Goal: Task Accomplishment & Management: Manage account settings

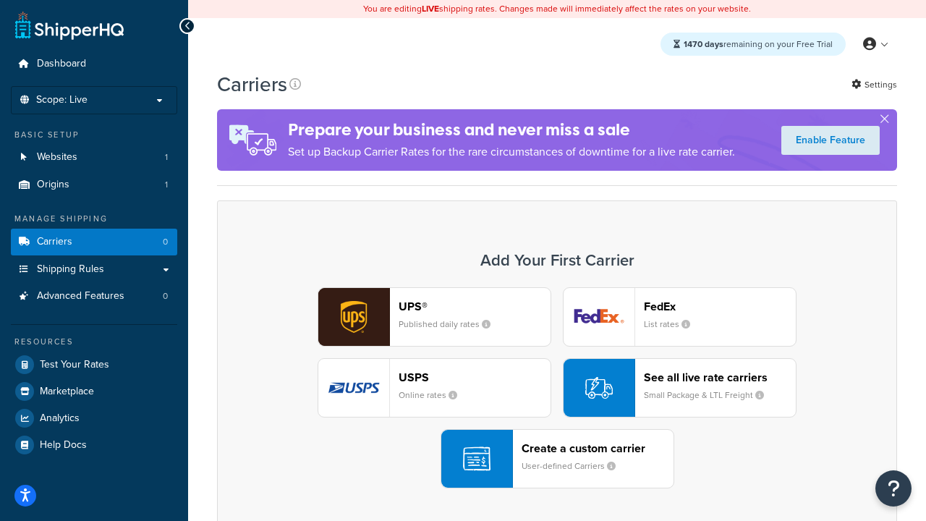
click at [557, 388] on div "UPS® Published daily rates FedEx List rates USPS Online rates See all live rate…" at bounding box center [557, 387] width 650 height 201
click at [720, 306] on header "FedEx" at bounding box center [720, 307] width 152 height 14
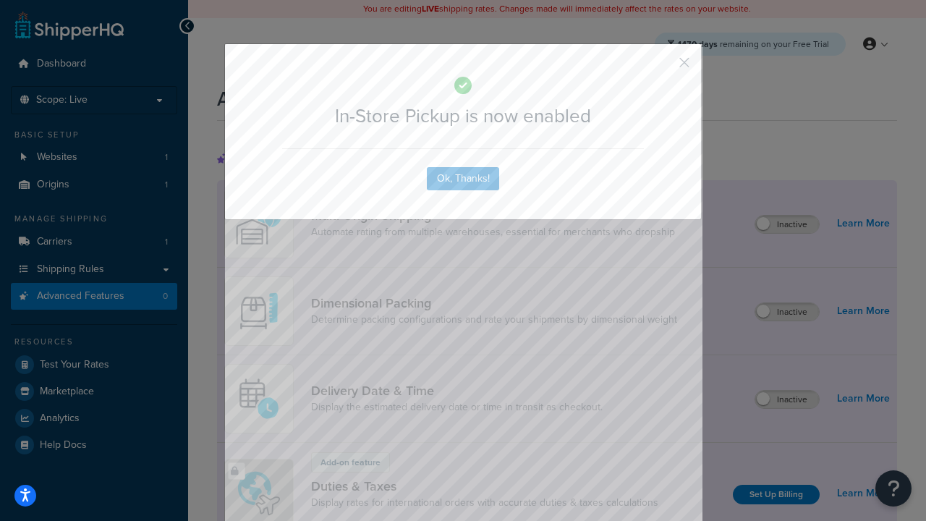
scroll to position [469, 0]
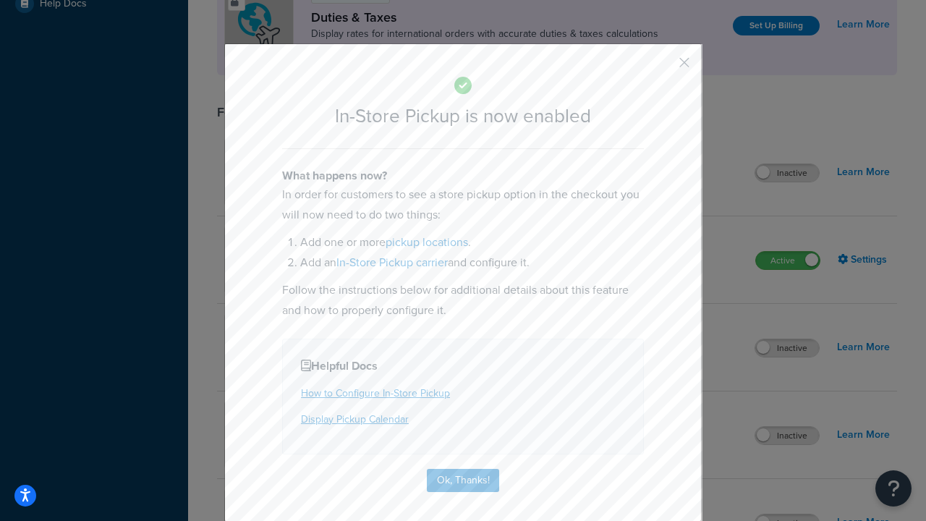
click at [663, 67] on button "button" at bounding box center [663, 68] width 4 height 4
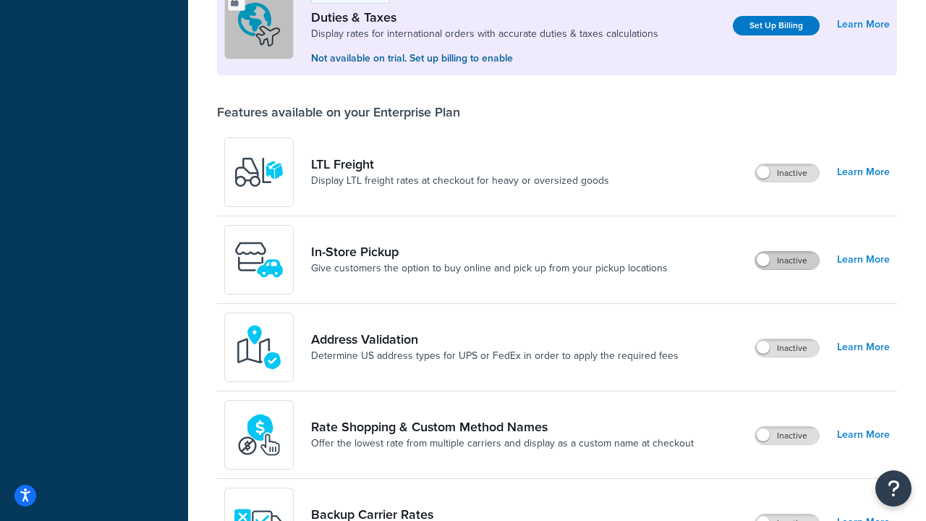
scroll to position [441, 0]
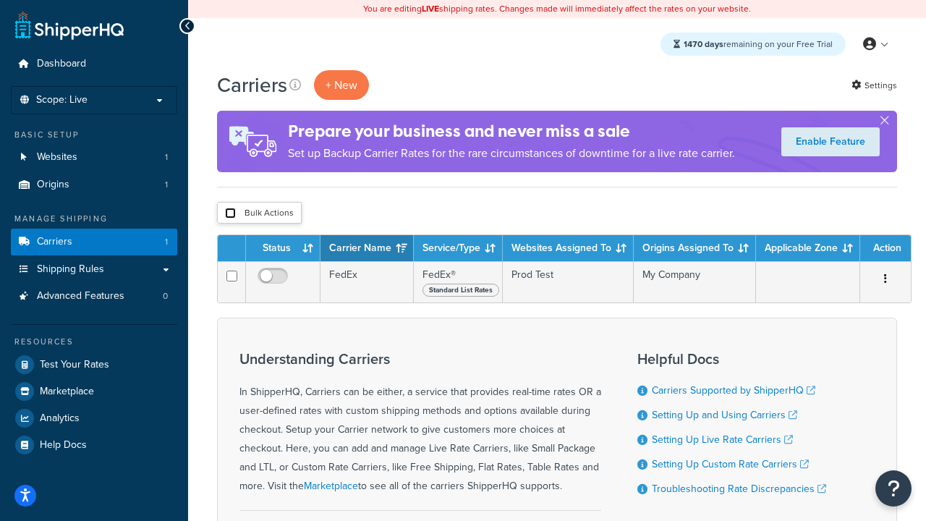
click at [230, 213] on input "checkbox" at bounding box center [230, 213] width 11 height 11
checkbox input "true"
click at [0, 0] on button "Delete" at bounding box center [0, 0] width 0 height 0
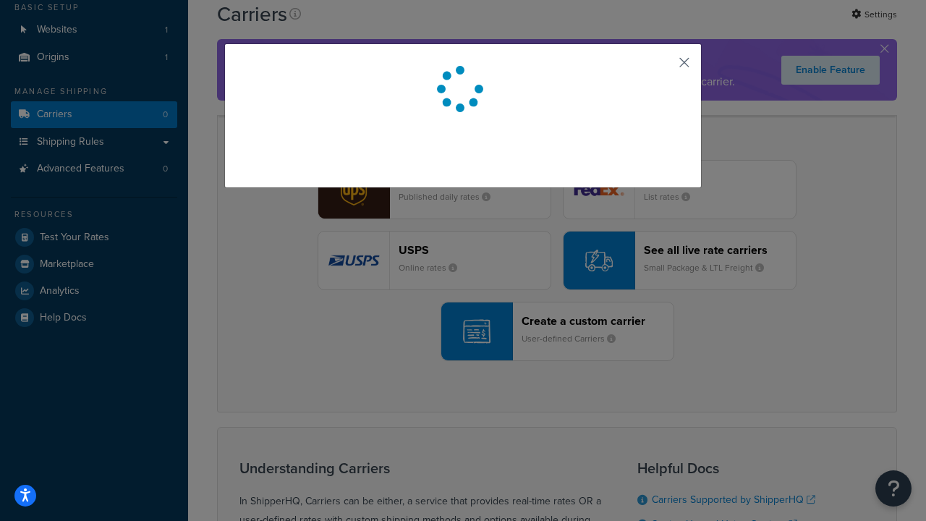
click at [663, 67] on button "button" at bounding box center [663, 68] width 4 height 4
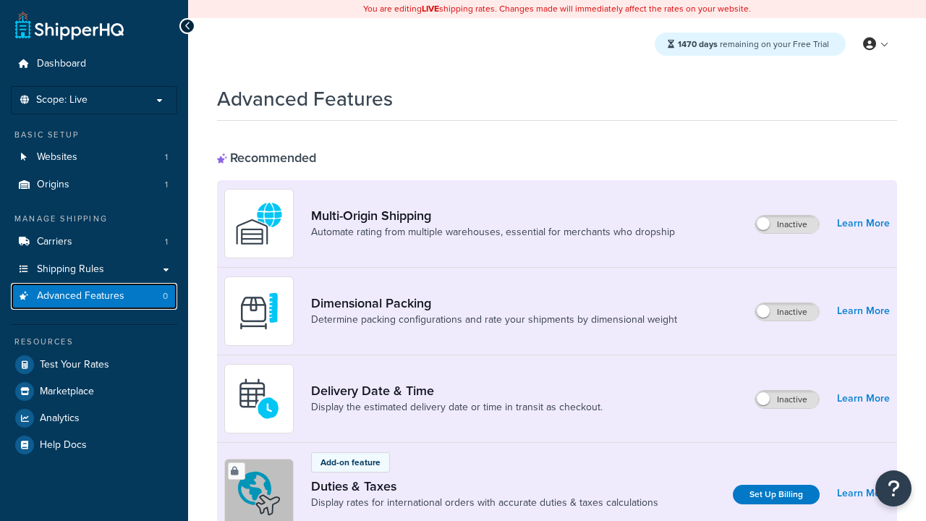
click at [94, 296] on span "Advanced Features" at bounding box center [81, 296] width 88 height 12
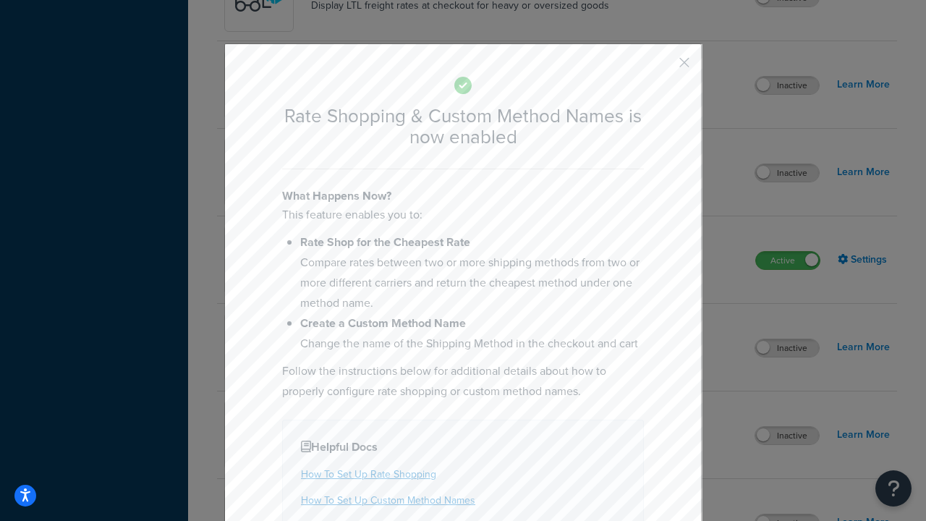
click at [663, 66] on button "button" at bounding box center [663, 68] width 4 height 4
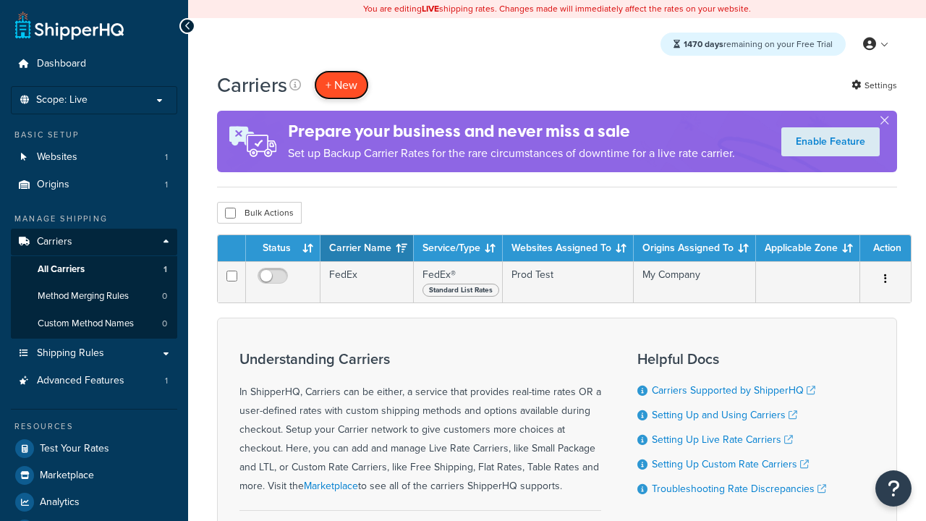
click at [342, 85] on button "+ New" at bounding box center [341, 85] width 55 height 30
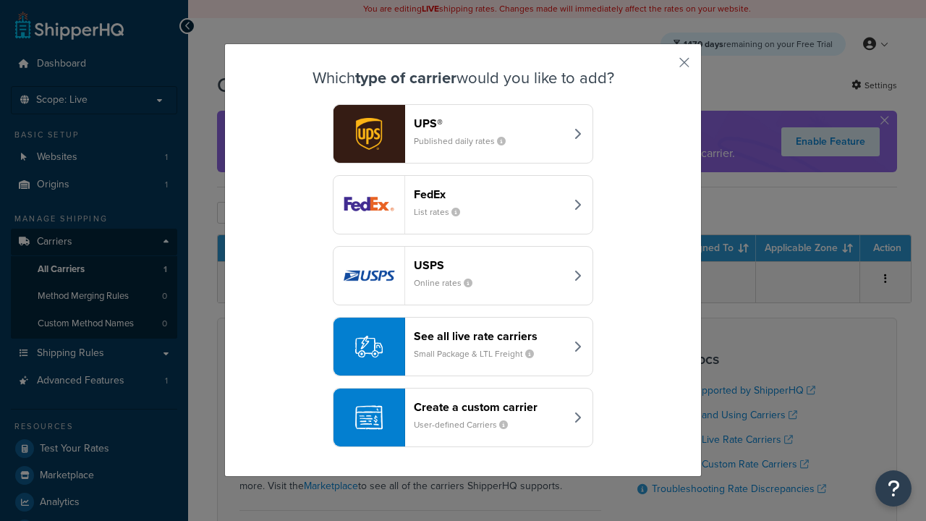
click at [463, 347] on div "See all live rate carriers Small Package & LTL Freight" at bounding box center [489, 346] width 151 height 35
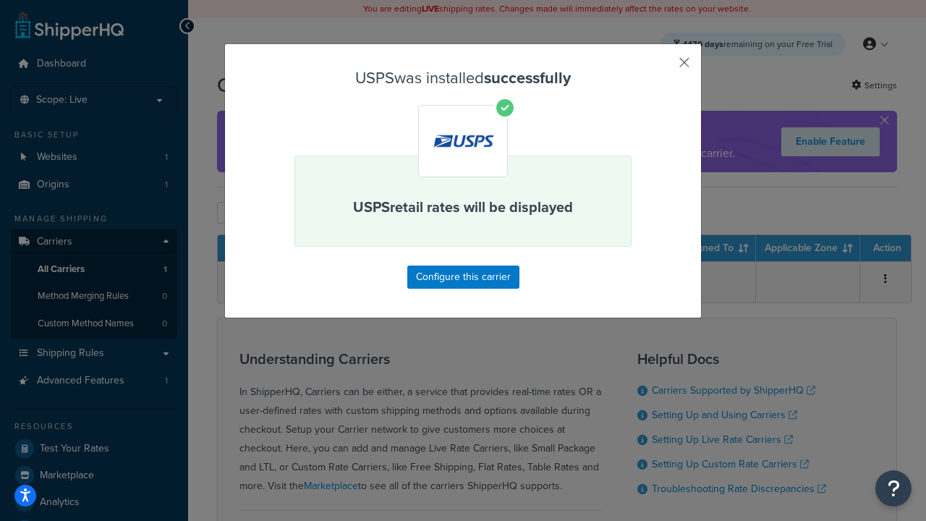
click at [663, 67] on button "button" at bounding box center [663, 68] width 4 height 4
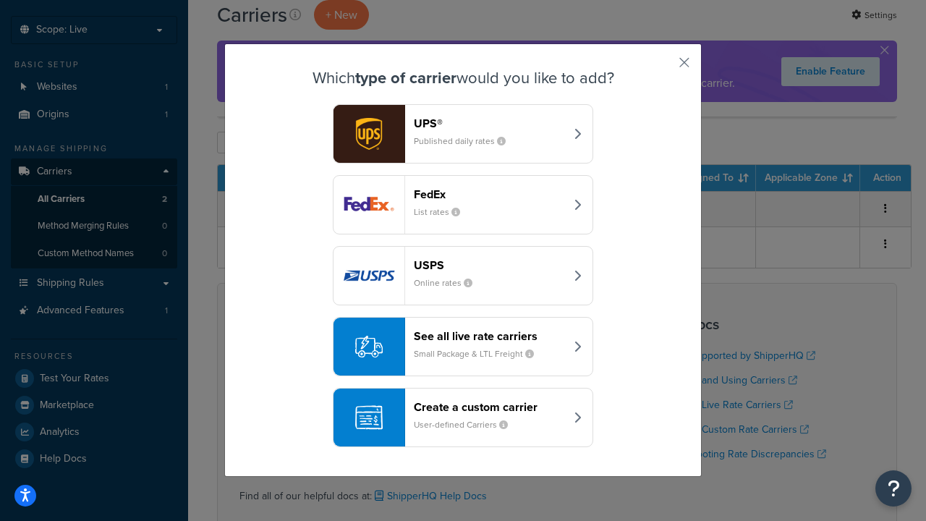
click at [463, 347] on div "See all live rate carriers Small Package & LTL Freight" at bounding box center [489, 346] width 151 height 35
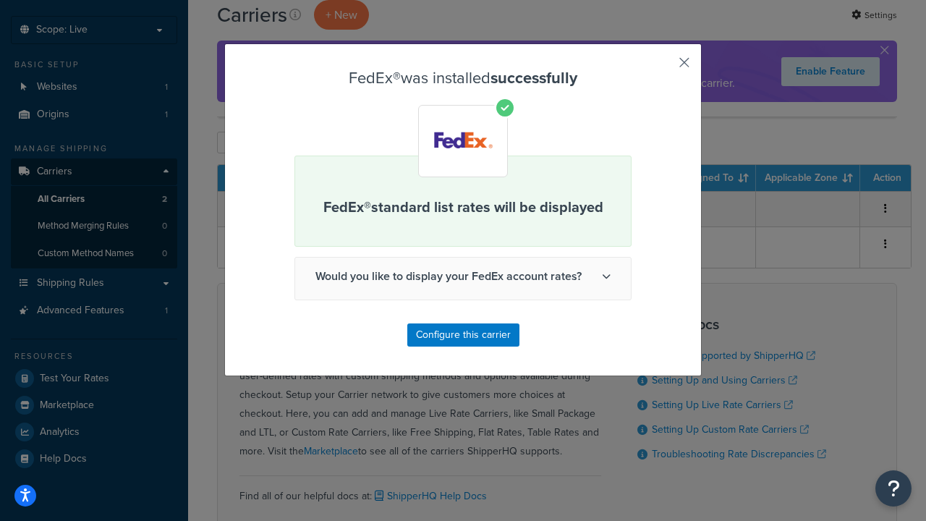
click at [663, 67] on button "button" at bounding box center [663, 68] width 4 height 4
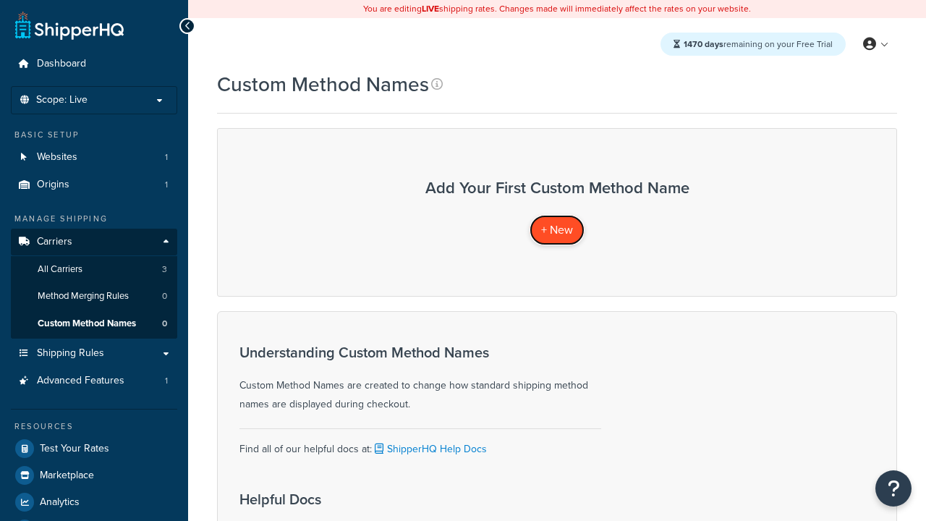
click at [557, 229] on span "+ New" at bounding box center [557, 229] width 32 height 17
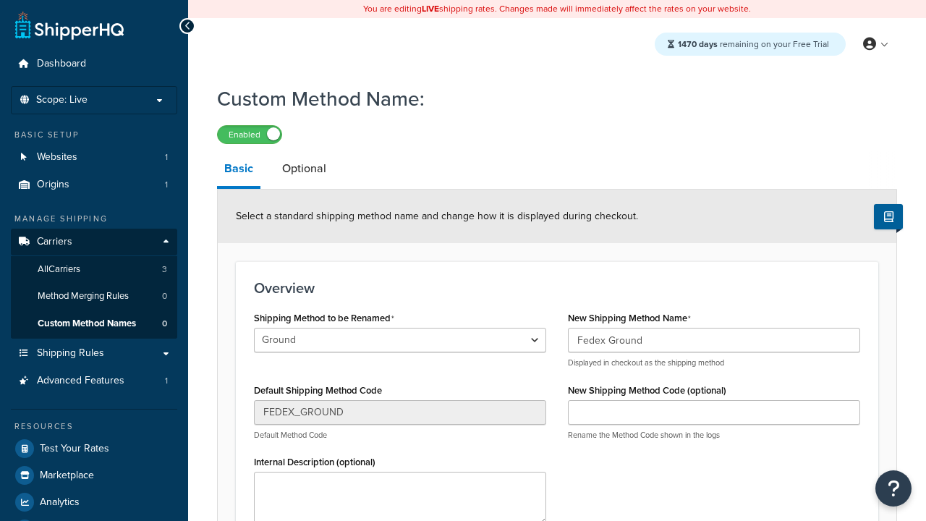
scroll to position [167, 0]
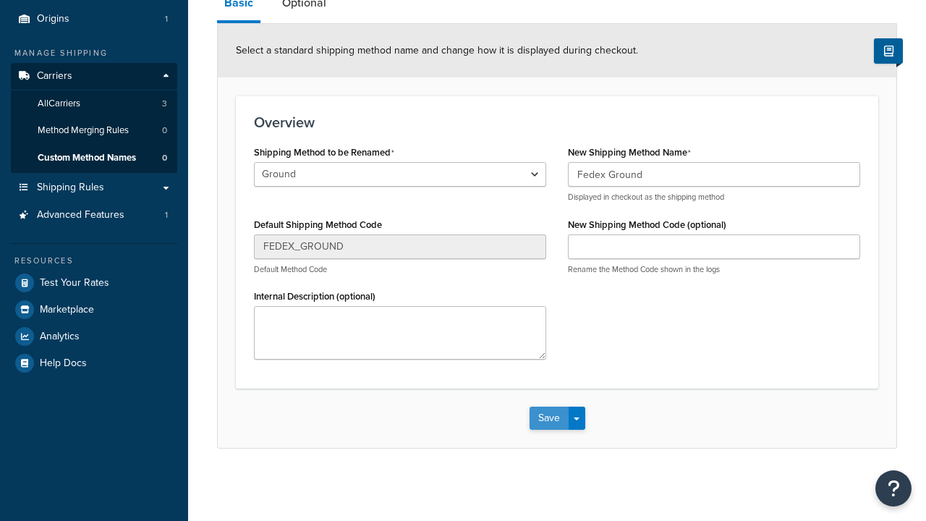
type input "Fedex Ground"
click at [549, 418] on button "Save" at bounding box center [549, 418] width 39 height 23
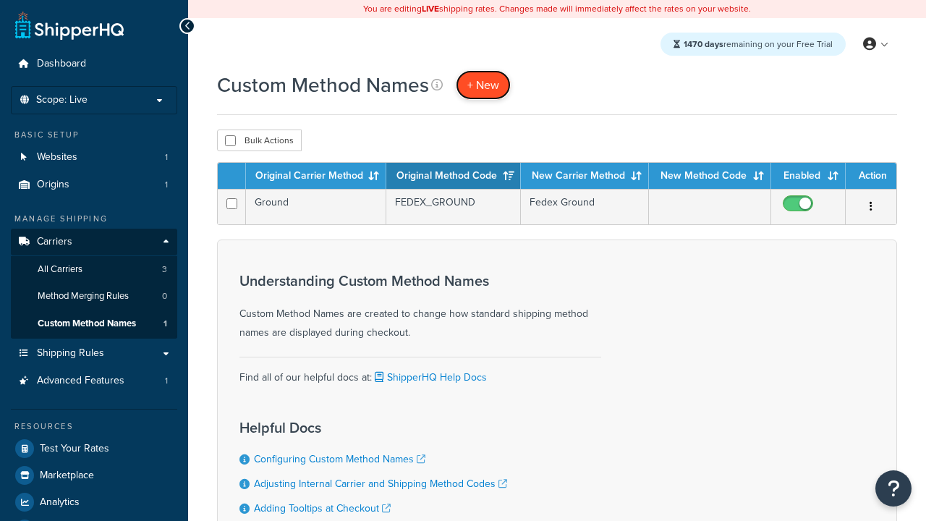
click at [483, 85] on span "+ New" at bounding box center [483, 85] width 32 height 17
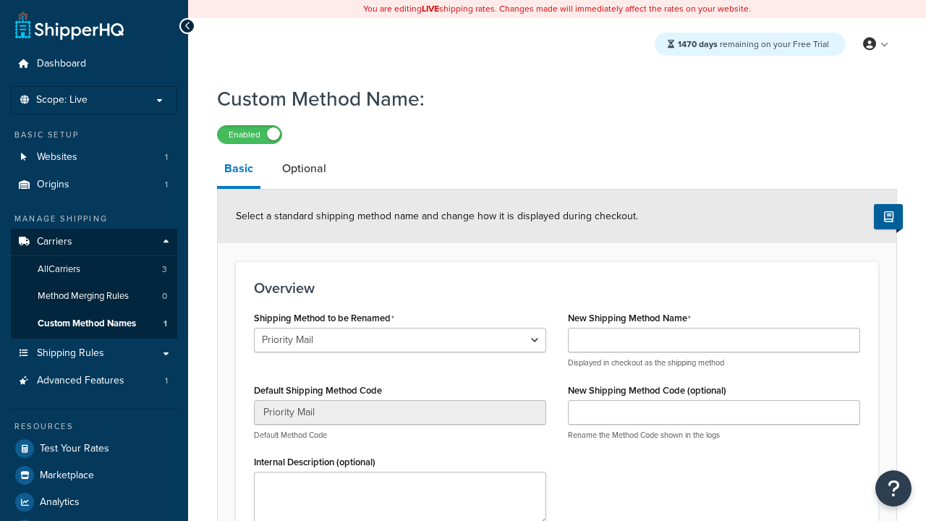
select select "732078"
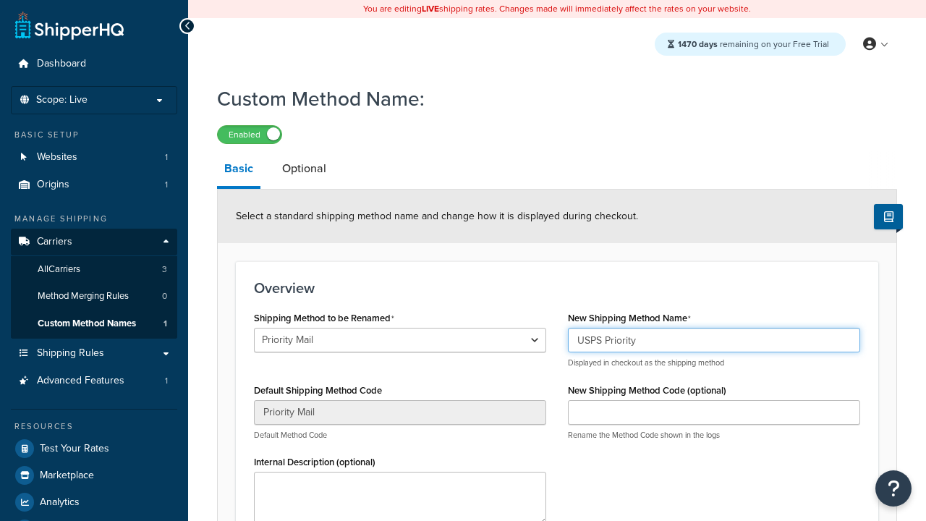
type input "USPS Priority"
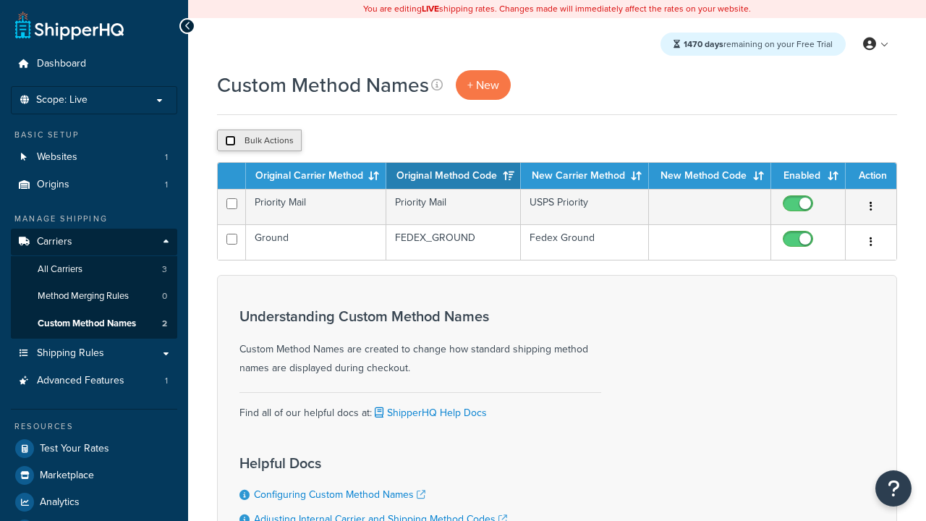
click at [230, 141] on input "checkbox" at bounding box center [230, 140] width 11 height 11
checkbox input "true"
click at [0, 0] on button "Duplicate" at bounding box center [0, 0] width 0 height 0
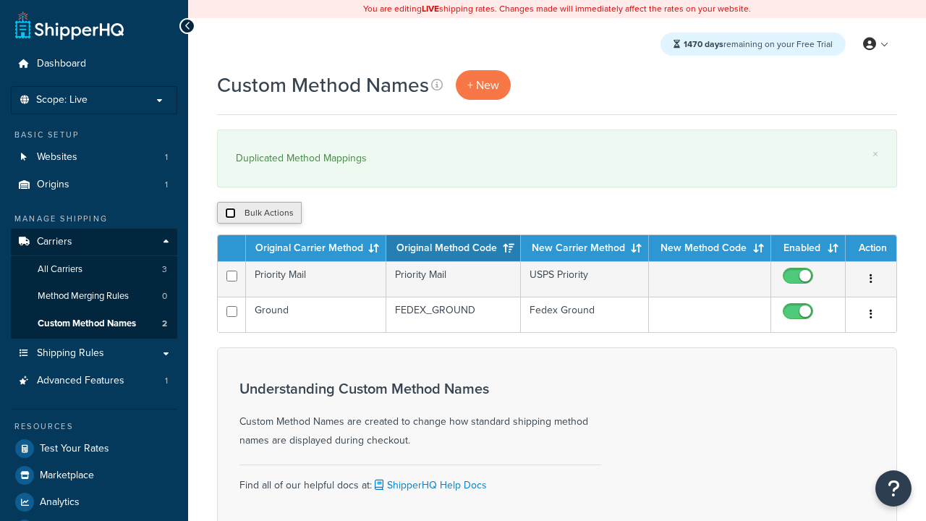
click at [230, 213] on input "checkbox" at bounding box center [230, 213] width 11 height 11
checkbox input "true"
click at [0, 0] on button "Delete" at bounding box center [0, 0] width 0 height 0
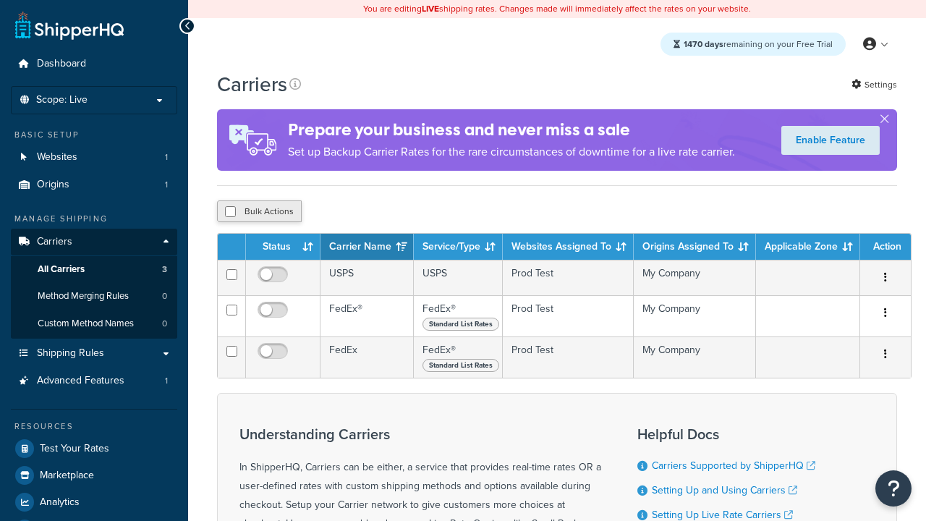
click at [230, 212] on input "checkbox" at bounding box center [230, 211] width 11 height 11
checkbox input "true"
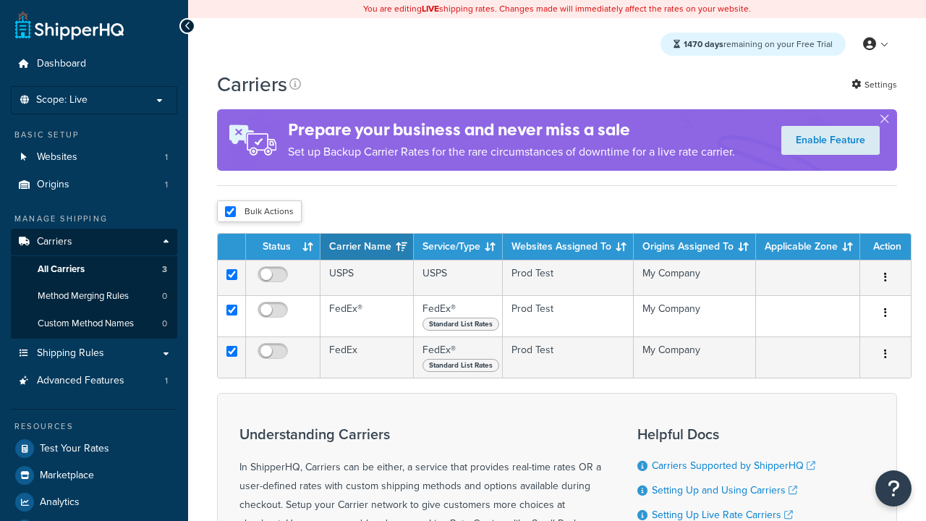
click at [0, 0] on button "Delete" at bounding box center [0, 0] width 0 height 0
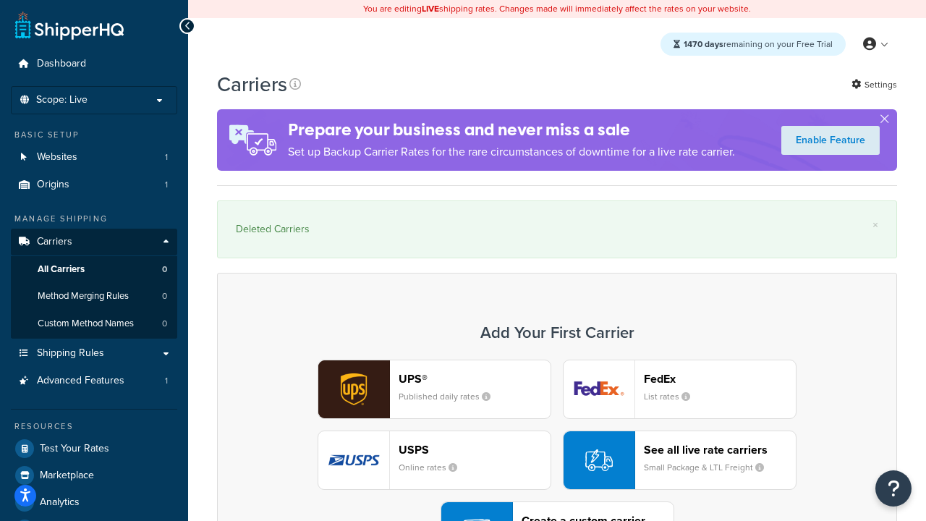
click at [557, 420] on div "UPS® Published daily rates FedEx List rates USPS Online rates See all live rate…" at bounding box center [557, 460] width 650 height 201
click at [557, 514] on div "Create a custom carrier User-defined Carriers" at bounding box center [598, 531] width 152 height 35
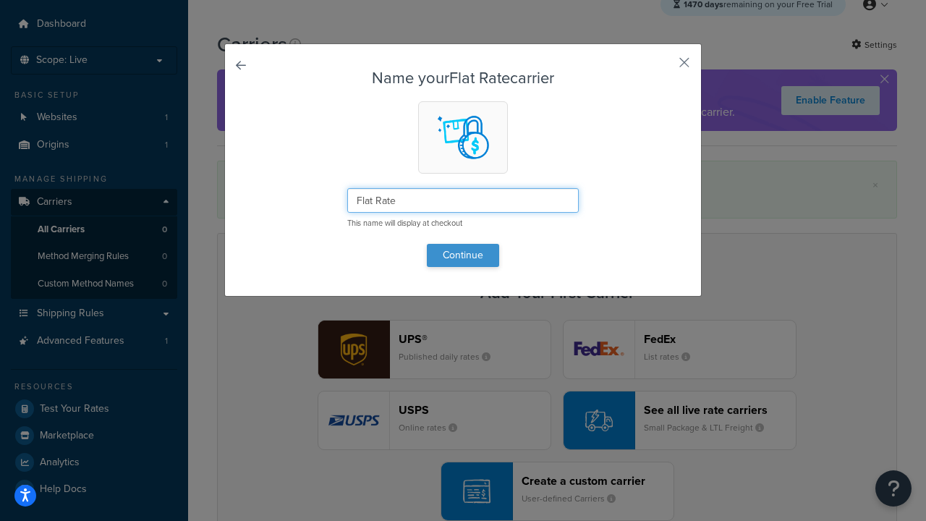
type input "Flat Rate"
click at [463, 255] on button "Continue" at bounding box center [463, 255] width 72 height 23
